Goal: Information Seeking & Learning: Learn about a topic

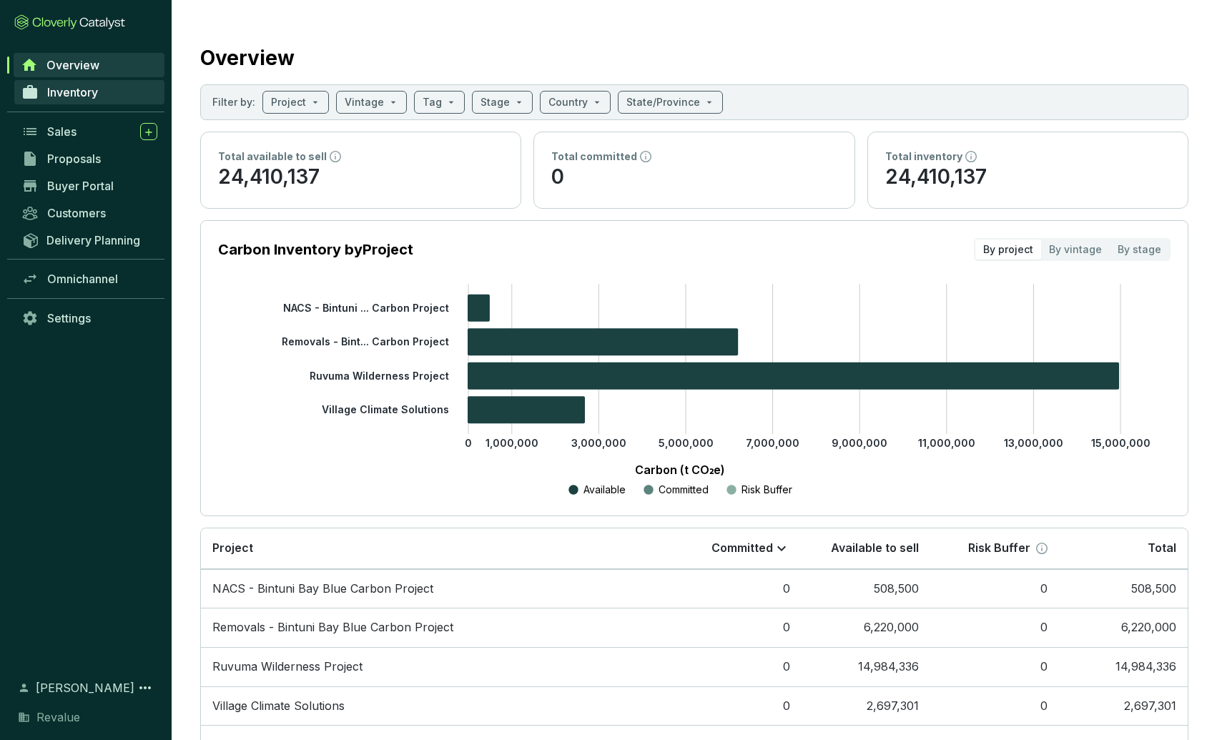
click at [60, 80] on link "Inventory" at bounding box center [89, 92] width 150 height 24
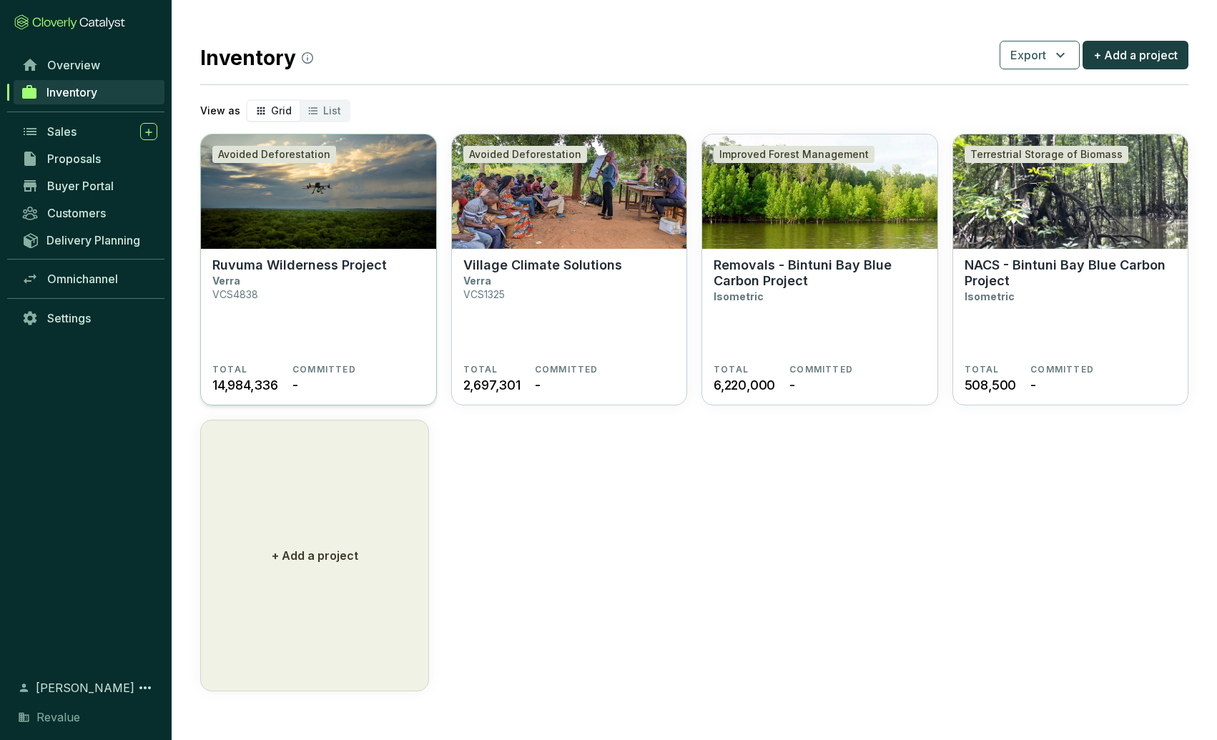
click at [333, 246] on img at bounding box center [318, 191] width 235 height 114
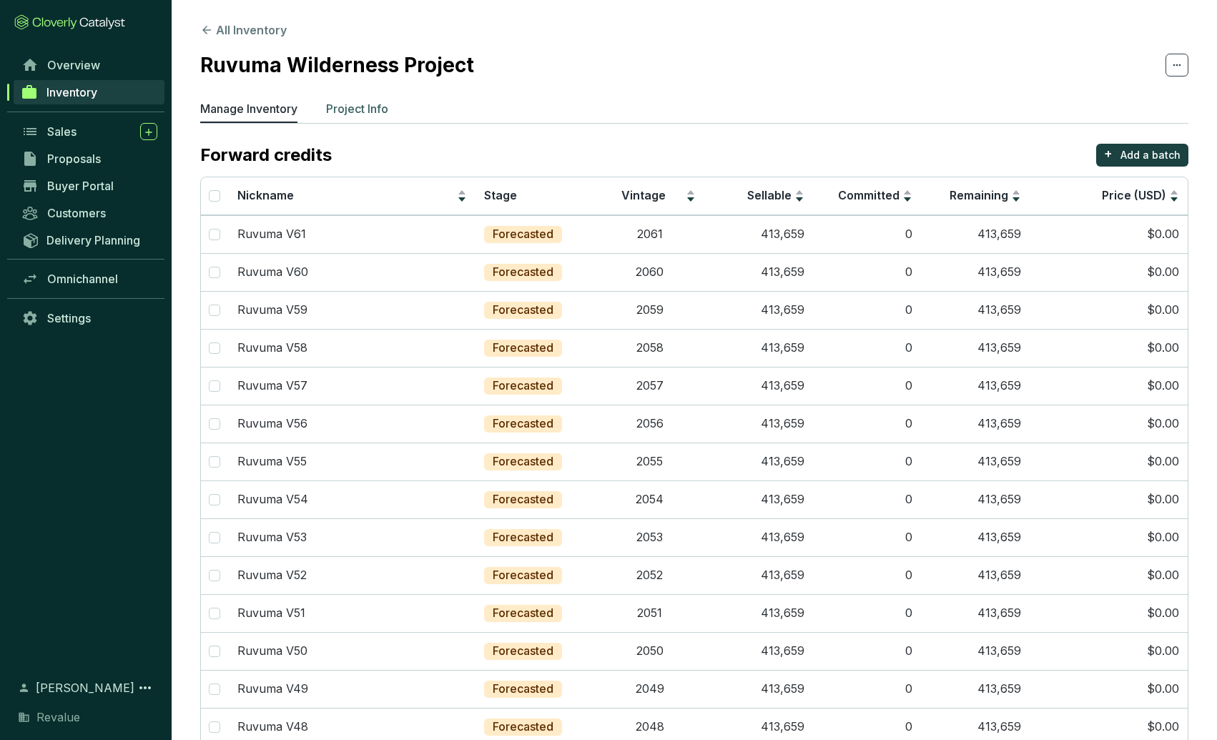
click at [363, 109] on p "Project Info" at bounding box center [357, 108] width 62 height 17
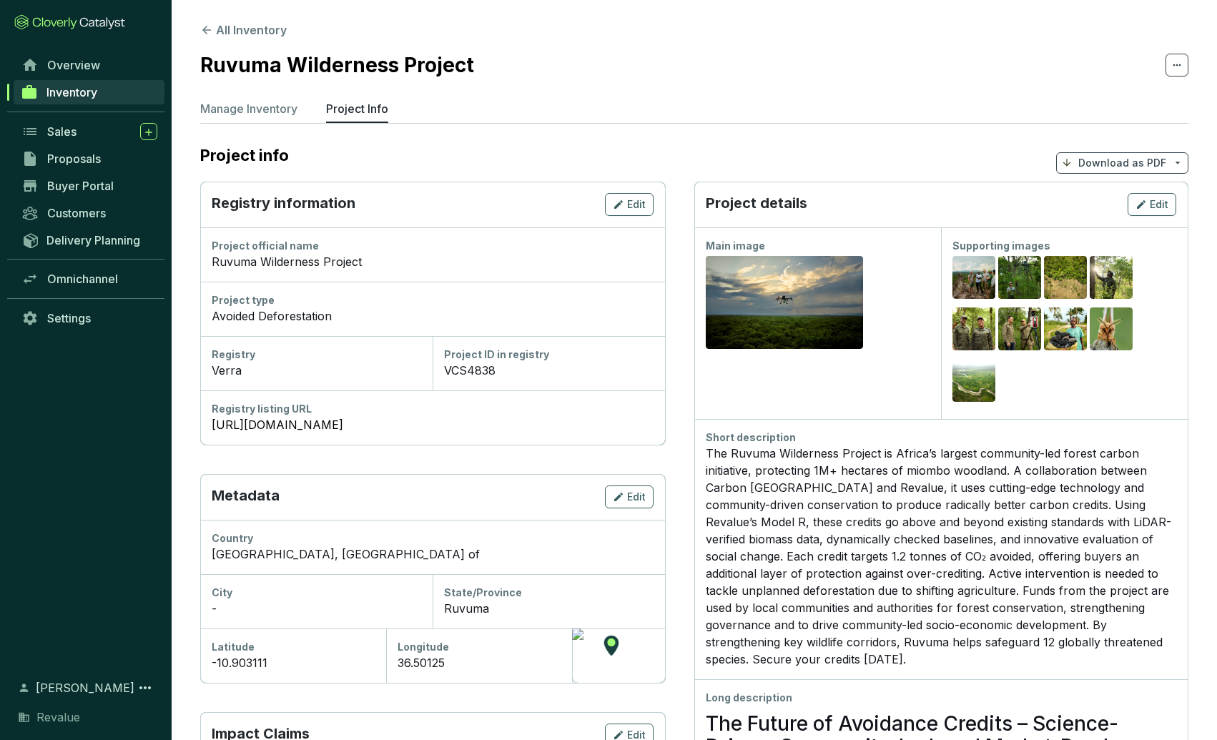
click at [523, 387] on div "Project ID in registry VCS4838" at bounding box center [549, 363] width 232 height 54
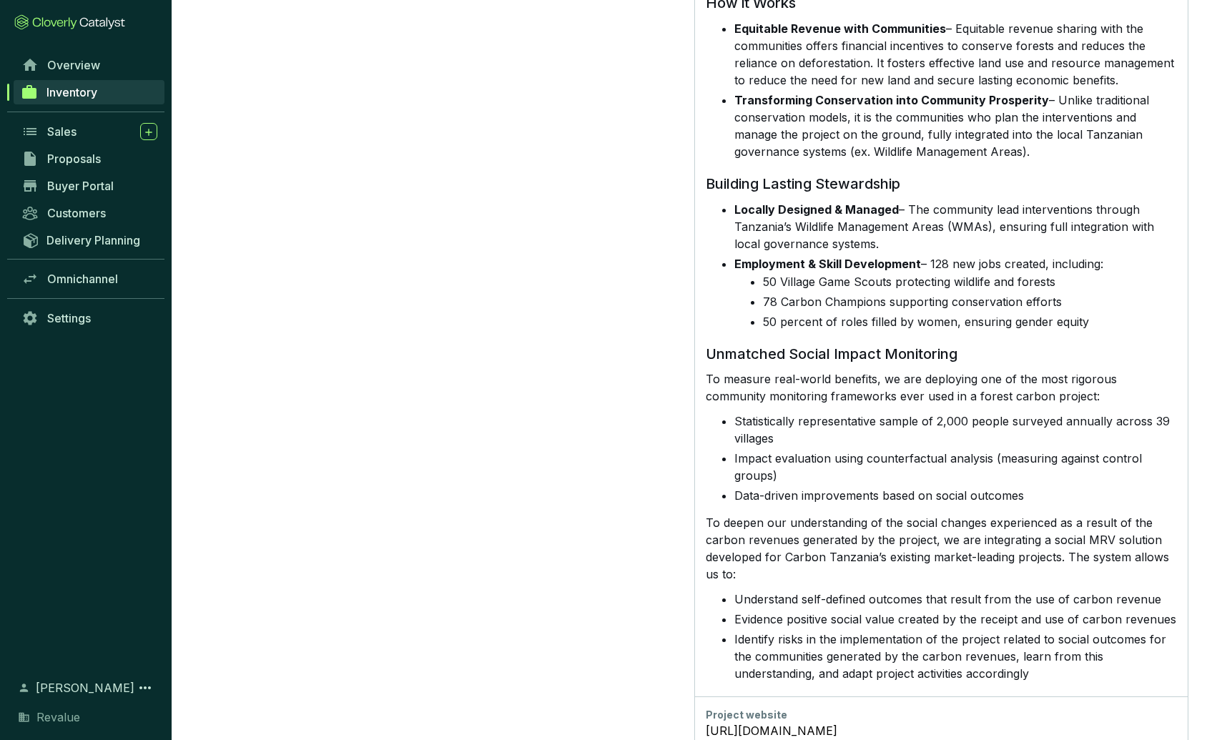
scroll to position [2236, 0]
